Goal: Information Seeking & Learning: Learn about a topic

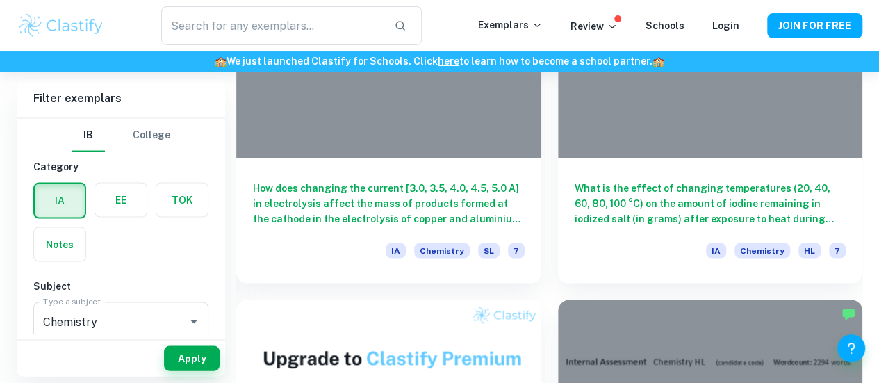
scroll to position [1280, 0]
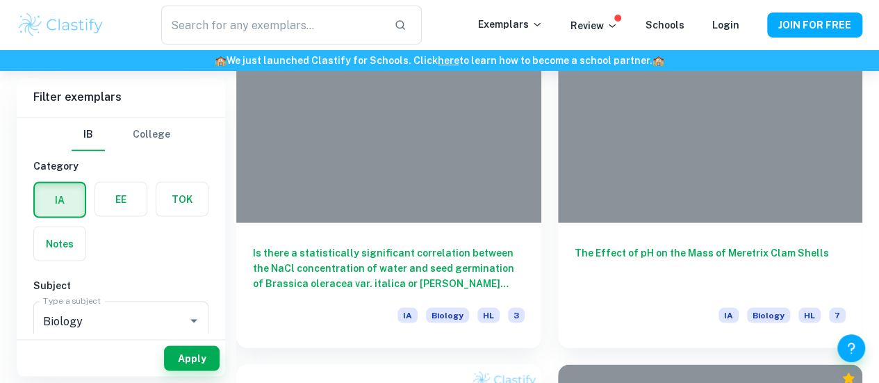
scroll to position [1207, 0]
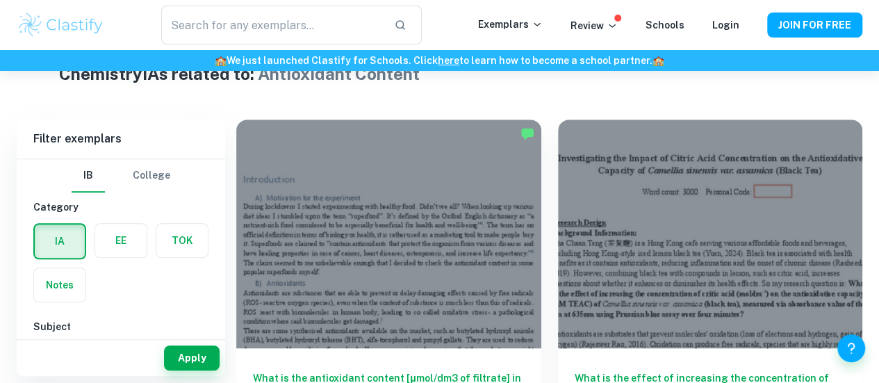
scroll to position [1216, 0]
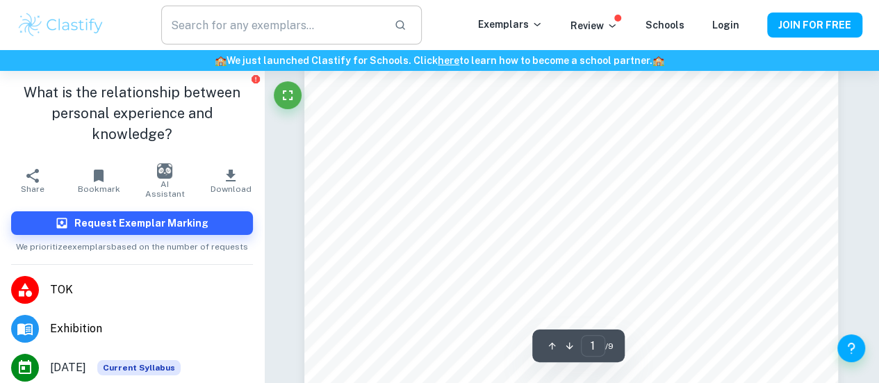
type input "2"
